Goal: Task Accomplishment & Management: Use online tool/utility

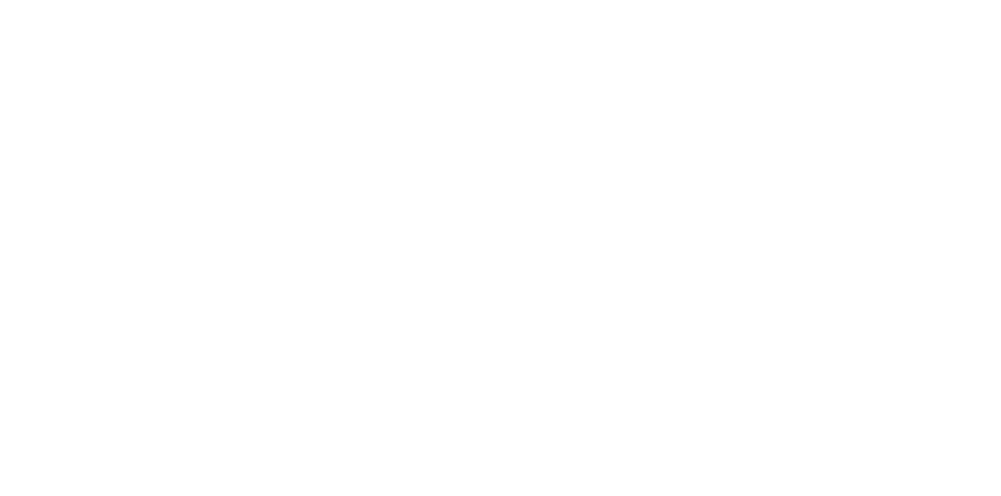
click at [958, 360] on div "Loading..." at bounding box center [500, 311] width 915 height 496
click at [958, 381] on div "Loading..." at bounding box center [500, 311] width 915 height 496
click at [1000, 375] on div "Loading..." at bounding box center [500, 248] width 1001 height 496
click at [958, 394] on div "Loading..." at bounding box center [500, 311] width 915 height 496
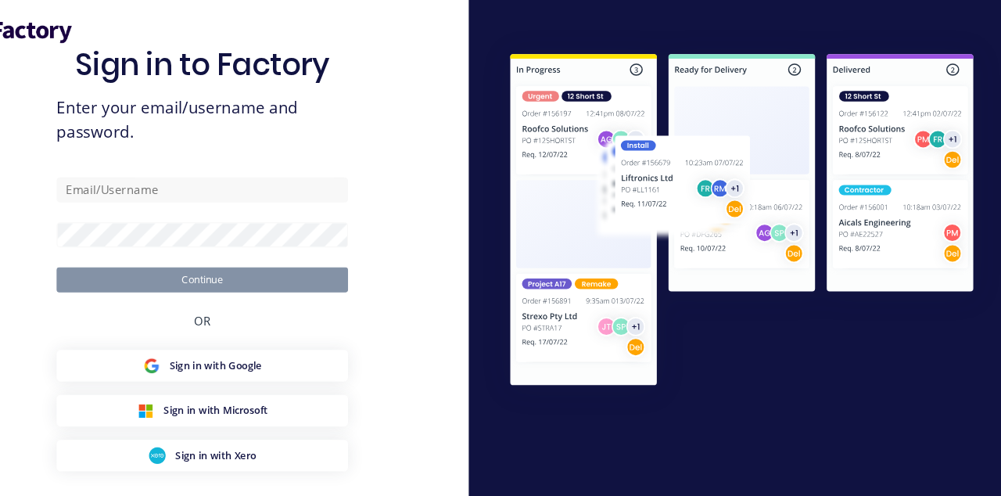
click at [331, 442] on button "Sign in with Xero" at bounding box center [250, 428] width 274 height 30
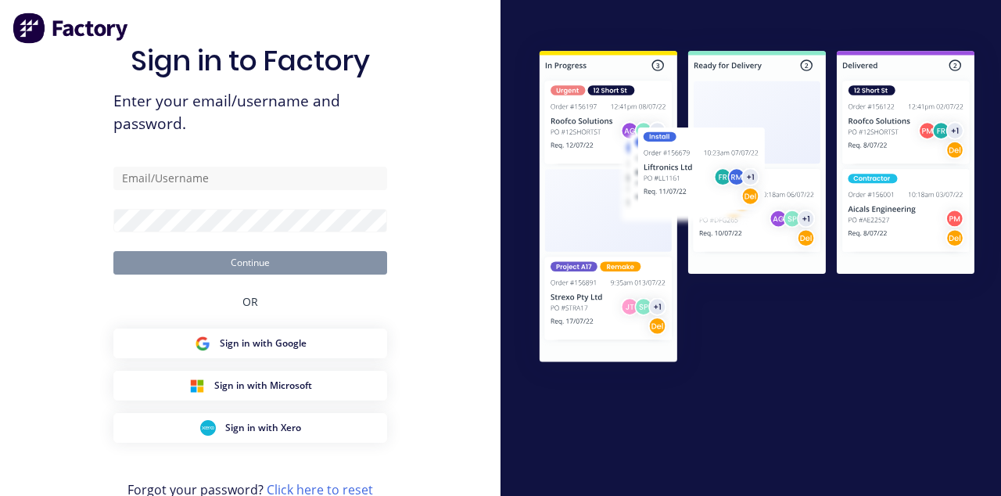
type input "allstarsignfab1@gmail.com"
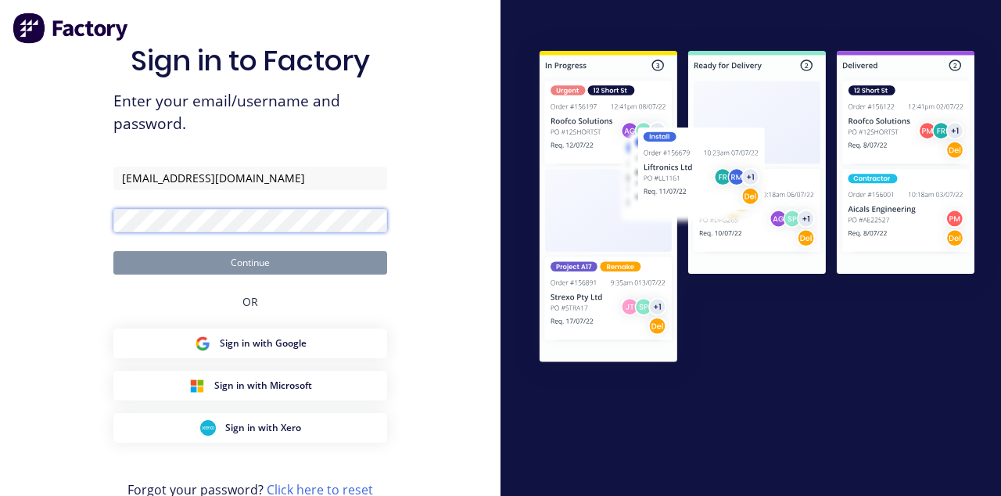
click at [113, 251] on button "Continue" at bounding box center [250, 262] width 274 height 23
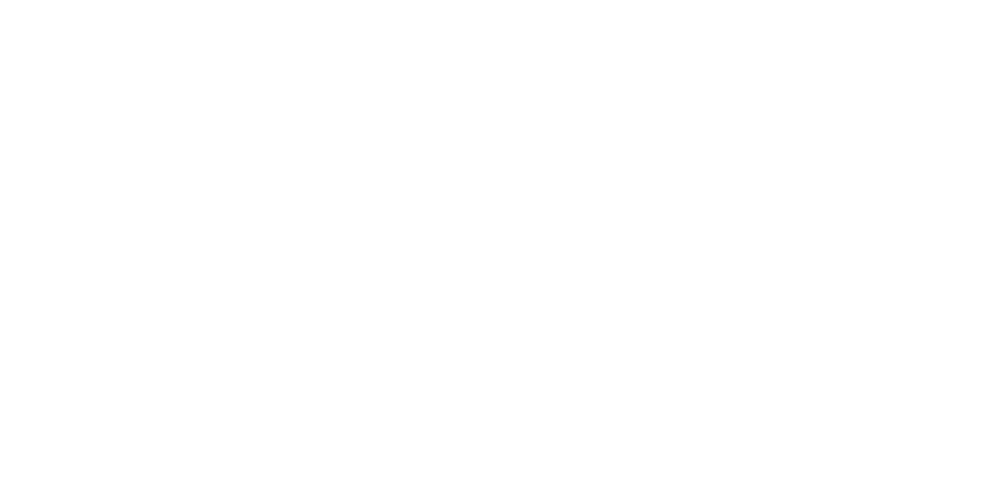
click at [207, 133] on button "Collaborate" at bounding box center [133, 136] width 149 height 39
click at [466, 387] on p "Eminent Homes display case 1300H.pdf" at bounding box center [379, 380] width 173 height 13
